Goal: Task Accomplishment & Management: Complete application form

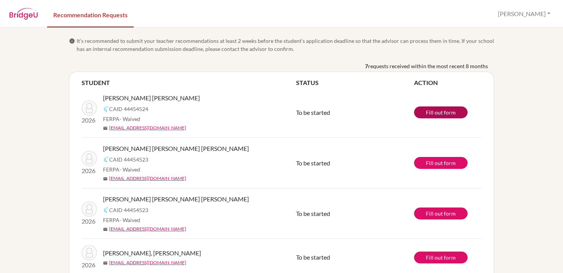
click at [432, 107] on link "Fill out form" at bounding box center [441, 112] width 54 height 12
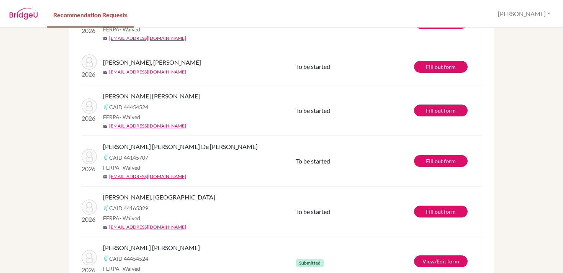
scroll to position [170, 0]
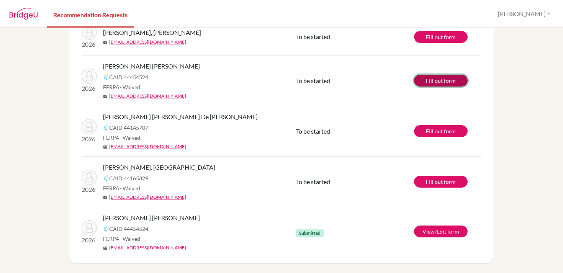
click at [444, 79] on link "Fill out form" at bounding box center [441, 81] width 54 height 12
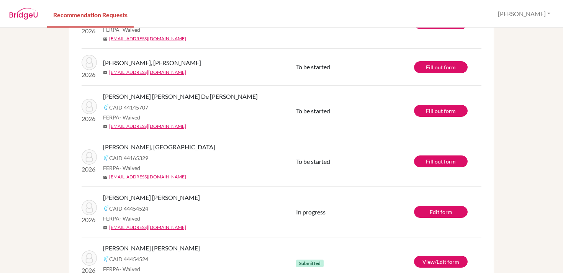
scroll to position [170, 0]
